Goal: Transaction & Acquisition: Purchase product/service

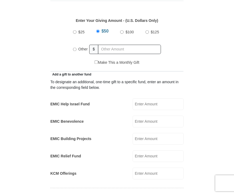
scroll to position [267, 0]
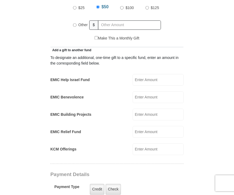
click at [158, 74] on input "EMIC Help Israel Fund" at bounding box center [158, 80] width 51 height 12
type input "50"
click at [122, 109] on div "EMIC Building Projects EMIC Building Projects Amount must be a valid number Mak…" at bounding box center [116, 115] width 133 height 12
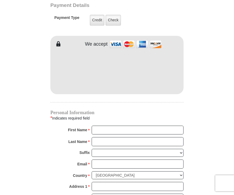
scroll to position [480, 0]
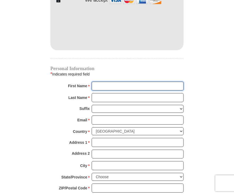
click at [108, 82] on input "First Name *" at bounding box center [138, 86] width 92 height 9
type input "[PERSON_NAME]"
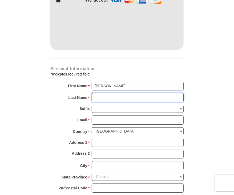
type input "[PERSON_NAME]"
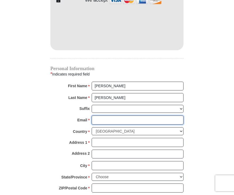
type input "[EMAIL_ADDRESS][DOMAIN_NAME]"
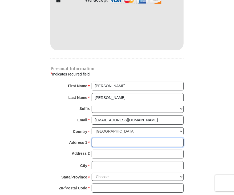
type input "[STREET_ADDRESS]"
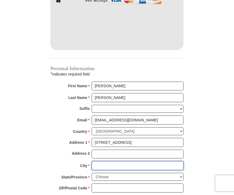
type input "[PERSON_NAME]"
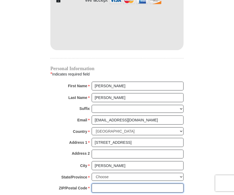
type input "68572"
type input "4024991657"
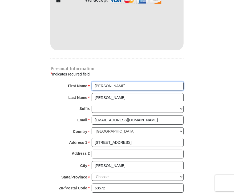
radio input "true"
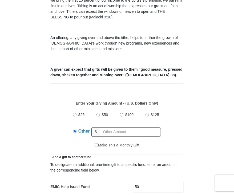
scroll to position [160, 0]
click at [99, 113] on input "$50" at bounding box center [98, 114] width 3 height 3
radio input "true"
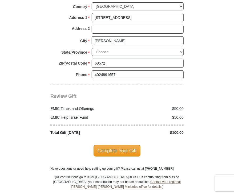
scroll to position [614, 0]
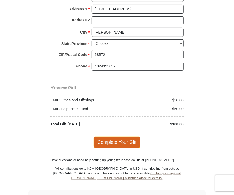
click at [109, 137] on span "Complete Your Gift" at bounding box center [117, 142] width 47 height 11
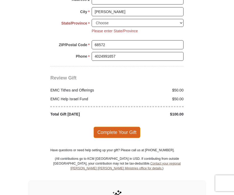
scroll to position [637, 0]
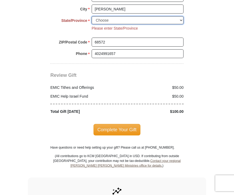
click at [95, 16] on select "Choose [US_STATE] [US_STATE] [US_STATE] [US_STATE] [US_STATE] Armed Forces Amer…" at bounding box center [138, 20] width 92 height 8
select select "NE"
click at [92, 16] on select "Choose [US_STATE] [US_STATE] [US_STATE] [US_STATE] [US_STATE] Armed Forces Amer…" at bounding box center [138, 20] width 92 height 8
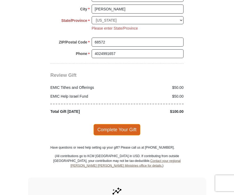
click at [114, 124] on span "Complete Your Gift" at bounding box center [117, 129] width 47 height 11
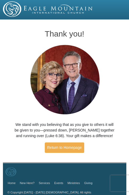
click at [111, 18] on div at bounding box center [64, 9] width 129 height 19
